Goal: Information Seeking & Learning: Learn about a topic

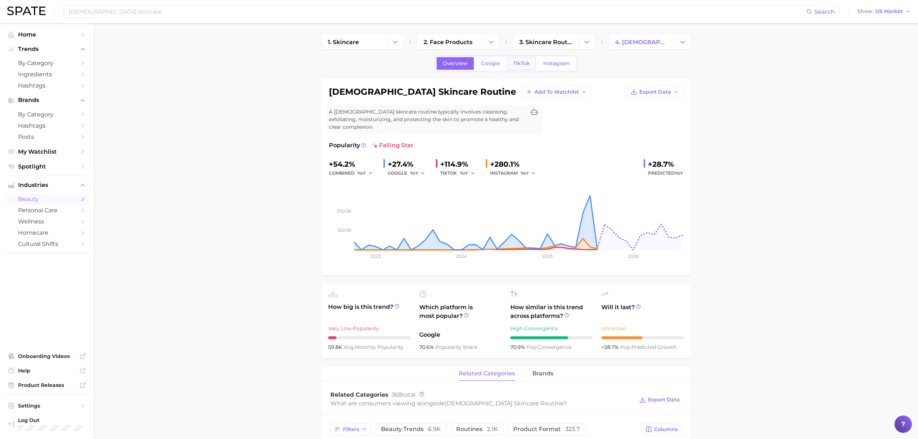
click at [515, 61] on span "TikTok" at bounding box center [521, 63] width 17 height 6
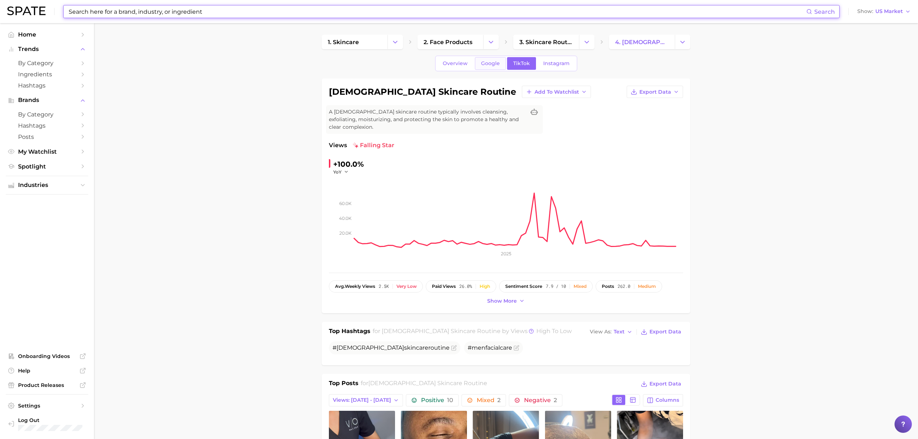
click at [499, 63] on link "Google" at bounding box center [490, 63] width 31 height 13
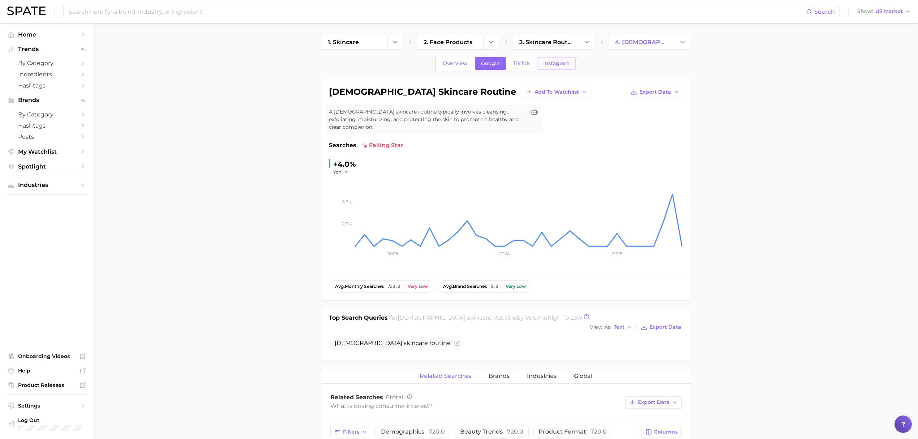
click at [547, 65] on span "Instagram" at bounding box center [556, 63] width 26 height 6
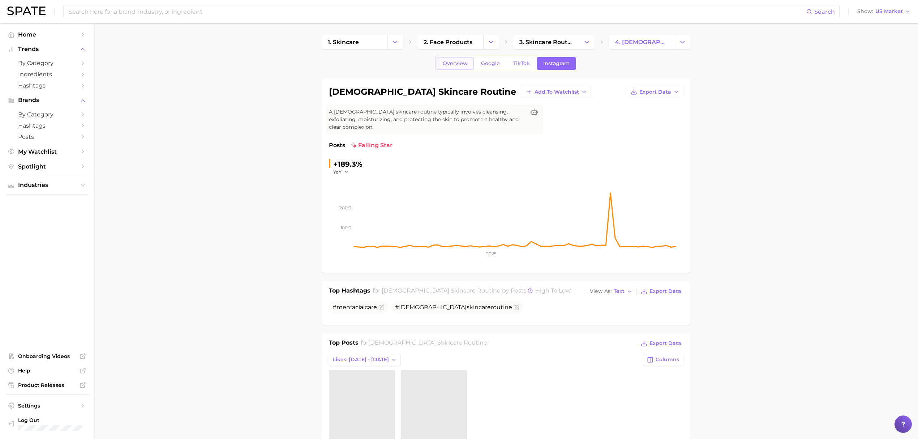
click at [459, 66] on span "Overview" at bounding box center [455, 63] width 25 height 6
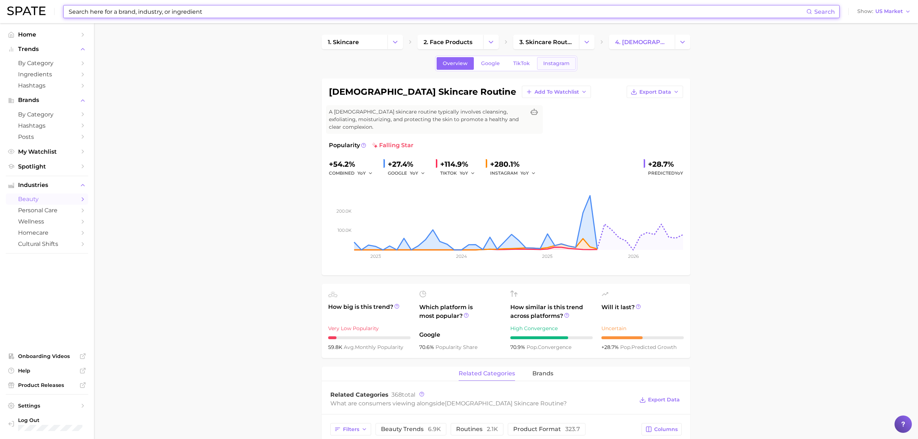
click at [572, 65] on link "Instagram" at bounding box center [556, 63] width 39 height 13
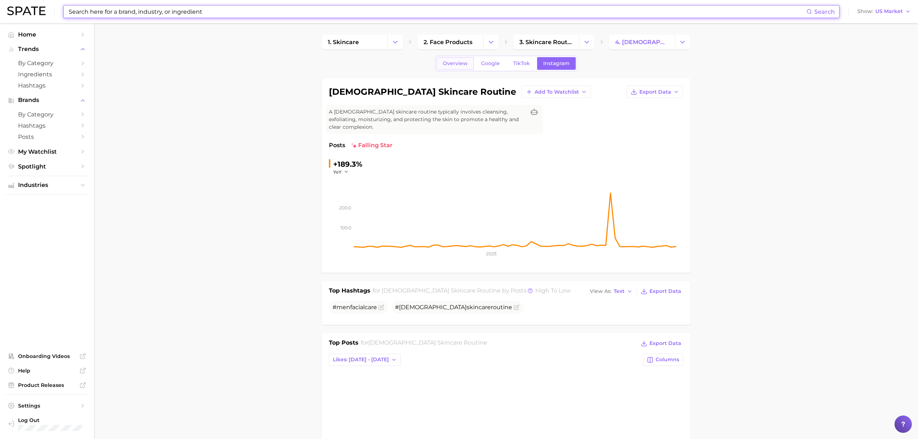
click at [465, 63] on span "Overview" at bounding box center [455, 63] width 25 height 6
